Goal: Entertainment & Leisure: Consume media (video, audio)

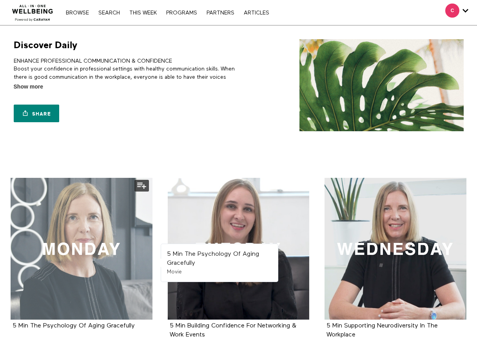
click at [89, 259] on div at bounding box center [82, 249] width 142 height 142
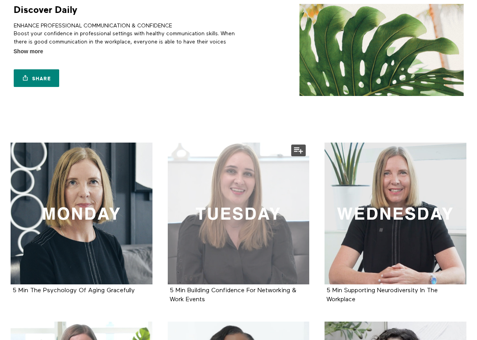
scroll to position [78, 0]
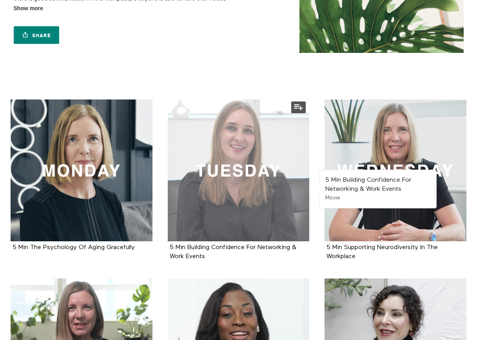
click at [257, 202] on div at bounding box center [239, 171] width 142 height 142
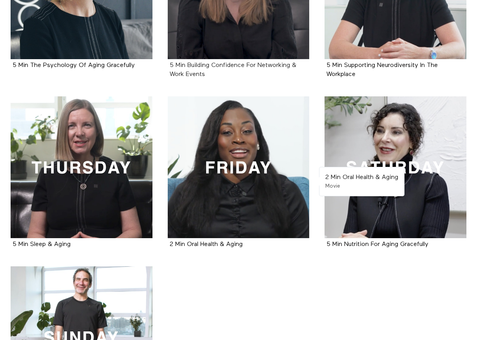
scroll to position [275, 0]
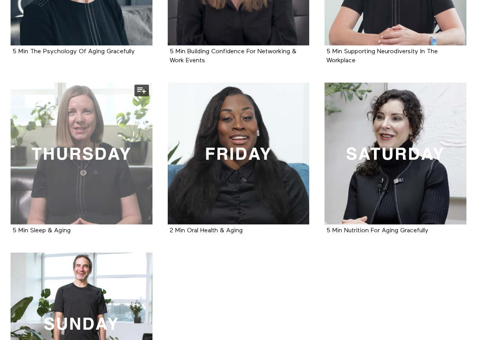
click at [95, 145] on div at bounding box center [82, 154] width 142 height 142
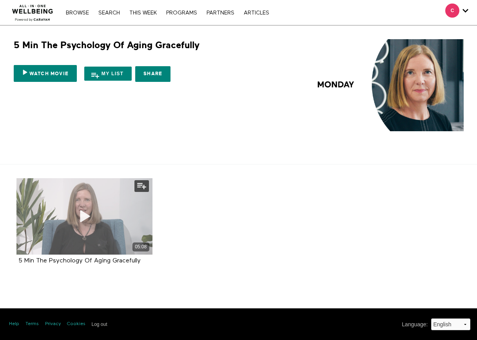
click at [108, 219] on div "05:08" at bounding box center [84, 216] width 136 height 76
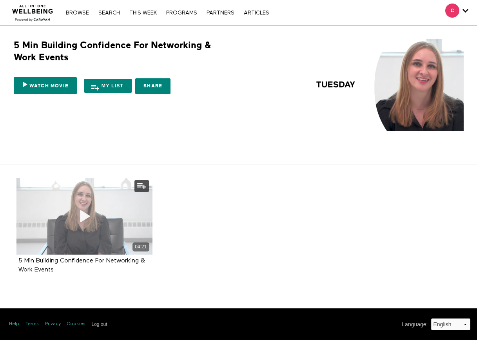
click at [86, 214] on icon at bounding box center [85, 217] width 24 height 14
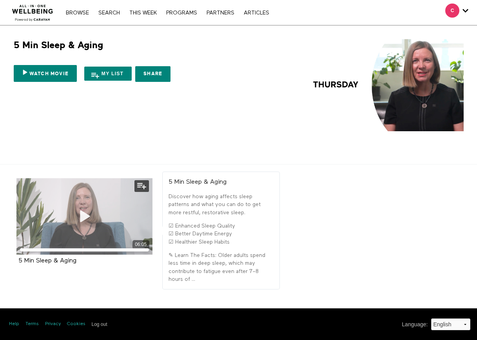
click at [82, 223] on icon at bounding box center [85, 217] width 24 height 14
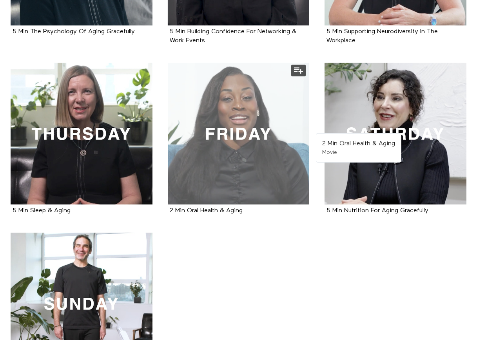
scroll to position [314, 0]
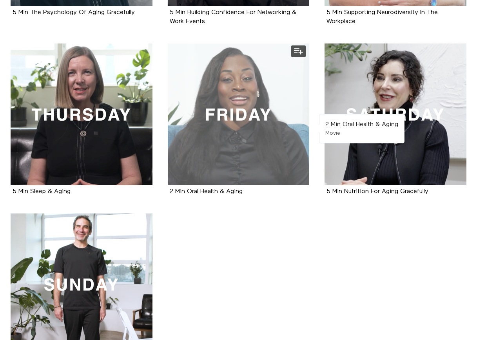
click at [246, 116] on div at bounding box center [239, 115] width 142 height 142
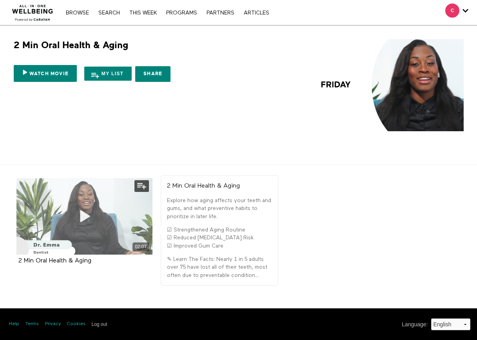
click at [75, 218] on icon at bounding box center [85, 217] width 24 height 14
